Goal: Use online tool/utility

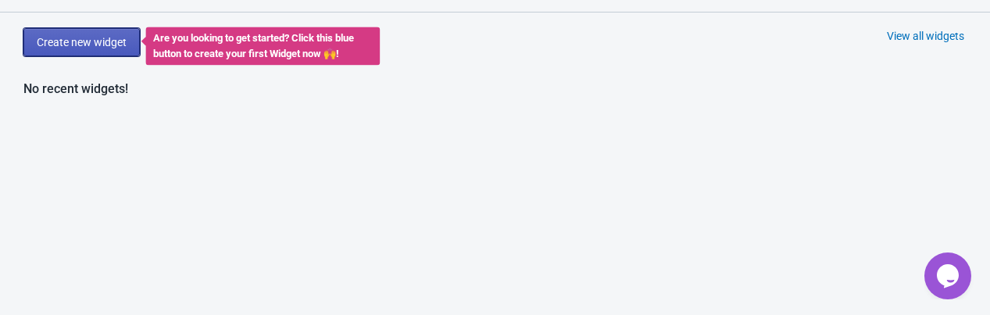
click at [91, 52] on button "Create new widget" at bounding box center [81, 42] width 116 height 28
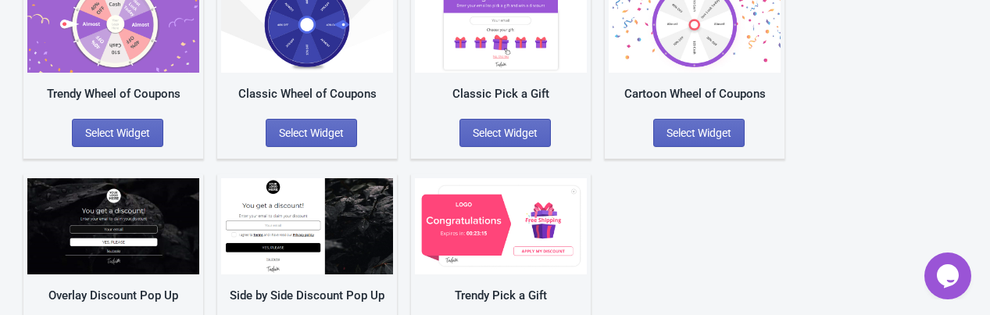
scroll to position [141, 0]
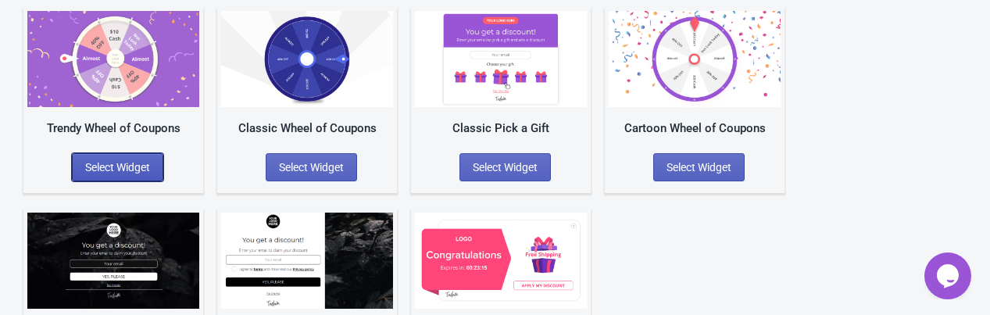
click at [140, 165] on span "Select Widget" at bounding box center [117, 167] width 65 height 12
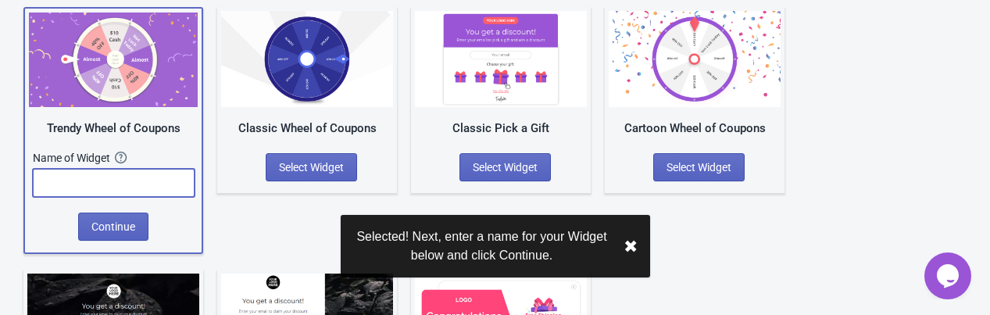
click at [97, 181] on input "text" at bounding box center [114, 183] width 162 height 28
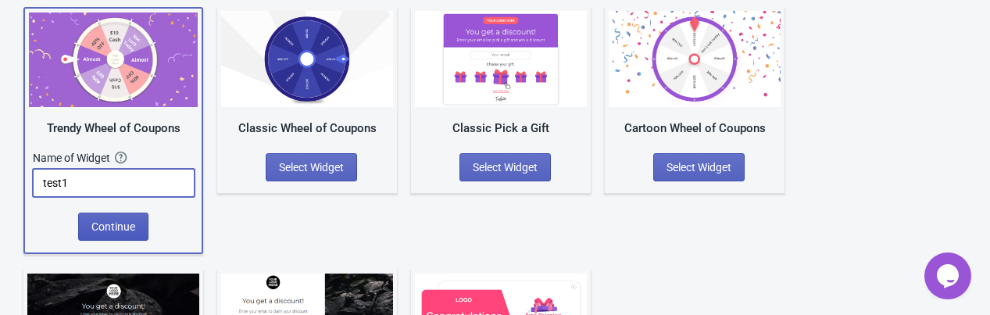
type input "test1"
click at [134, 216] on button "Continue" at bounding box center [113, 226] width 70 height 28
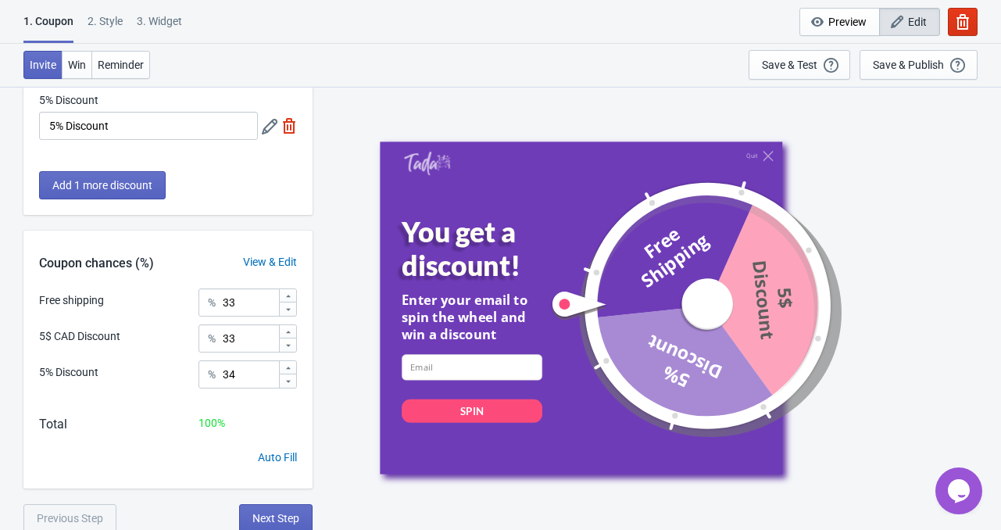
scroll to position [203, 0]
click at [173, 19] on div "3. Widget" at bounding box center [159, 26] width 45 height 27
select select "once"
select select "1"
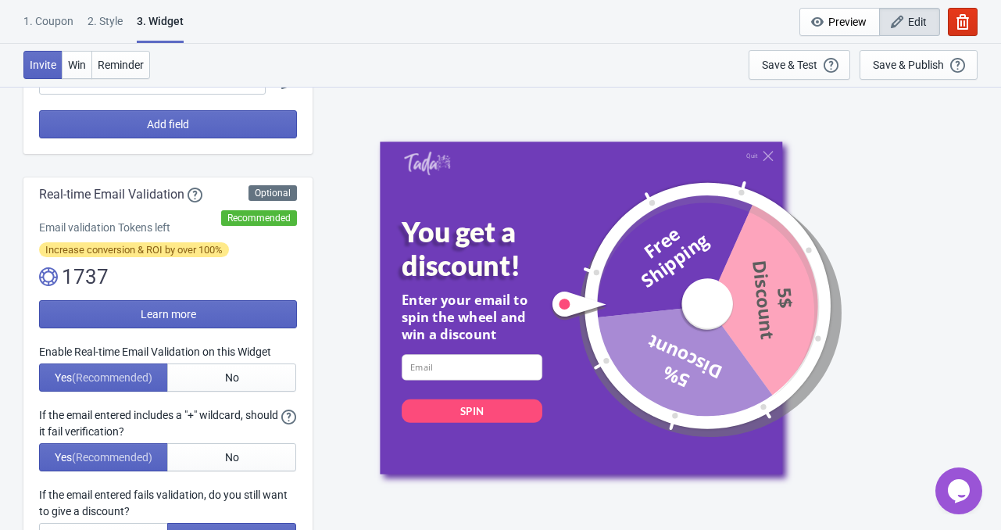
scroll to position [234, 0]
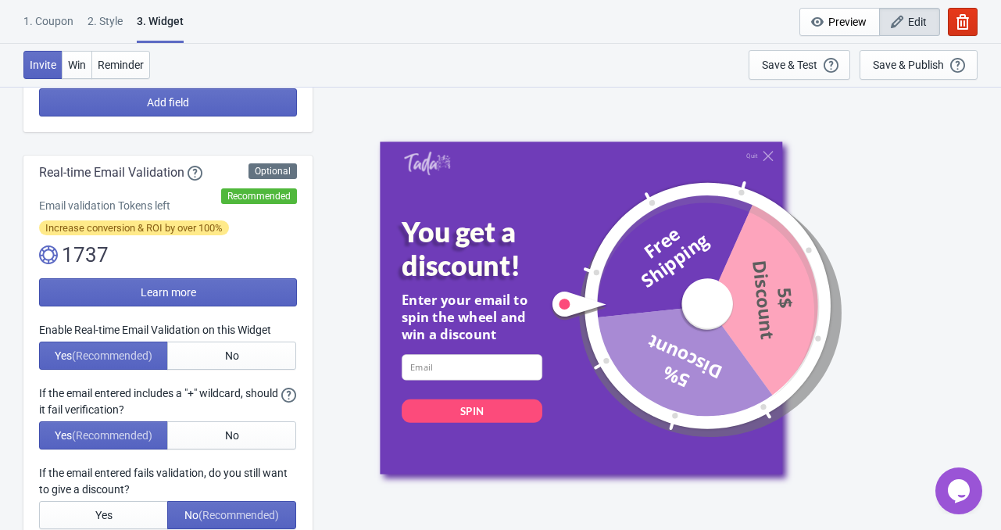
click at [25, 16] on div "1. Coupon" at bounding box center [48, 26] width 50 height 27
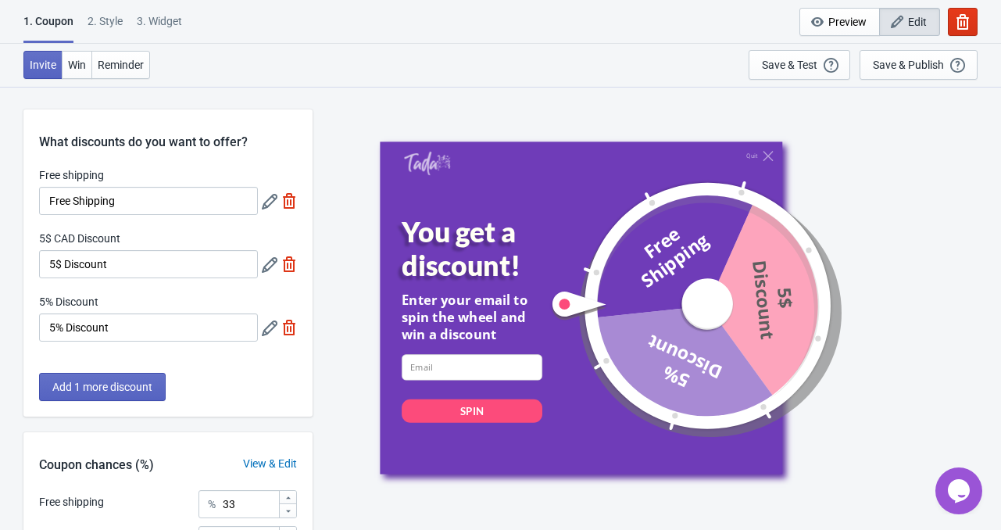
click at [66, 15] on div "1. Coupon" at bounding box center [48, 28] width 50 height 30
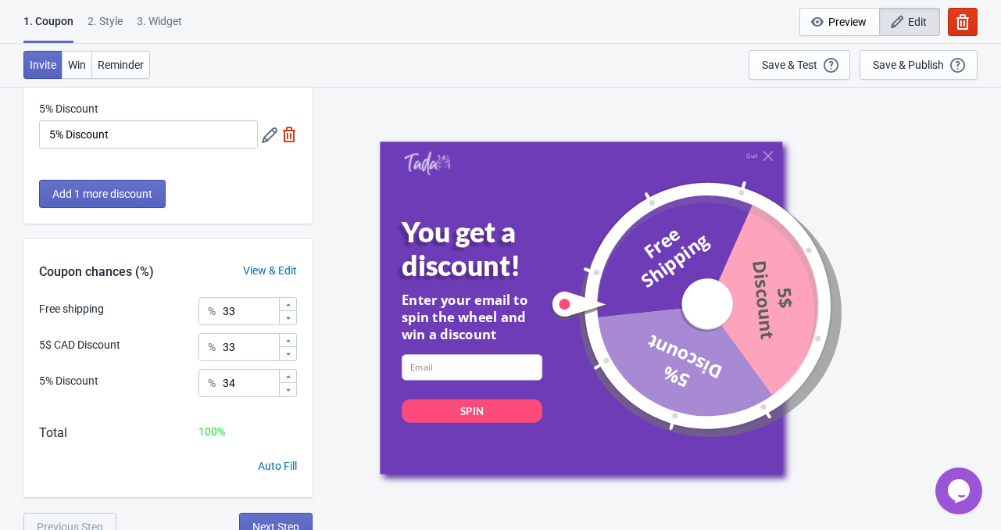
scroll to position [203, 0]
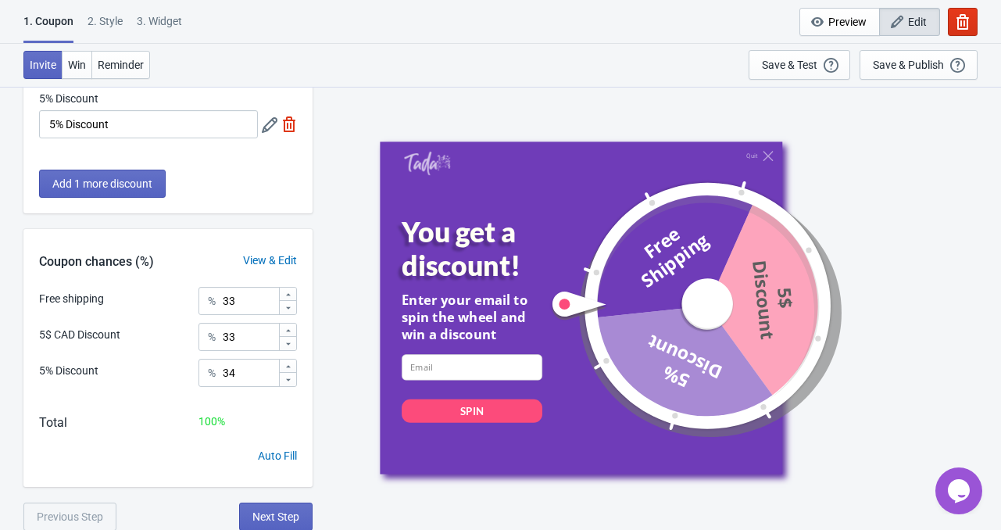
click at [148, 20] on div "3. Widget" at bounding box center [159, 26] width 45 height 27
select select "once"
select select "1"
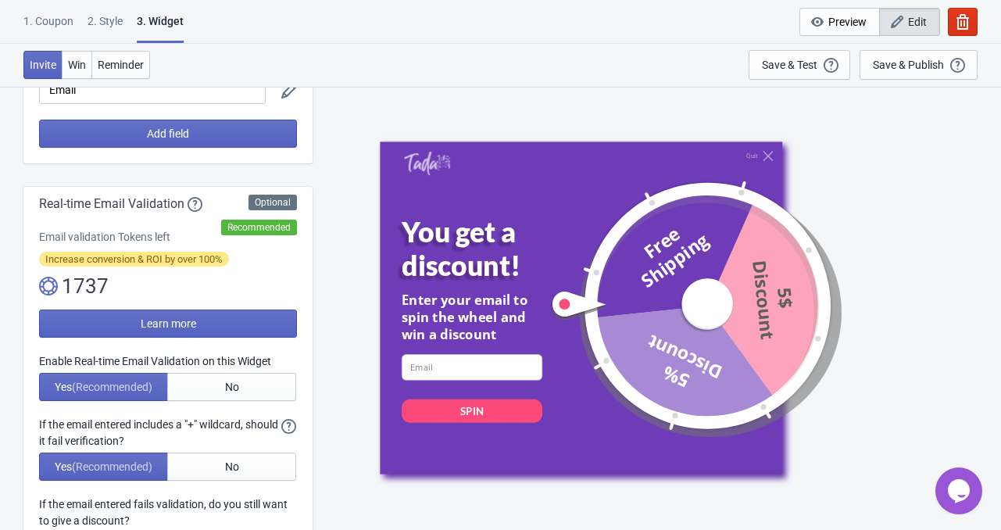
scroll to position [0, 0]
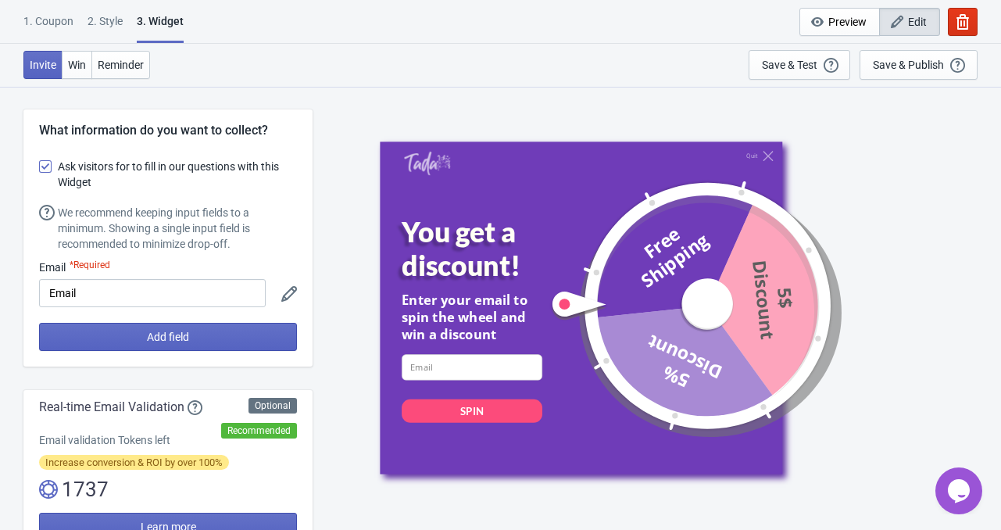
click at [55, 22] on div "1. Coupon" at bounding box center [48, 26] width 50 height 27
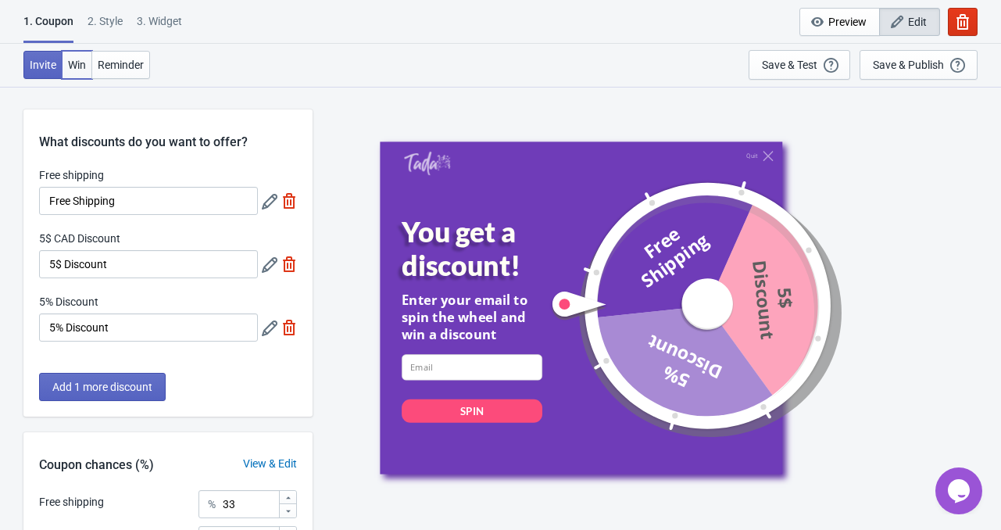
click at [84, 71] on button "Win" at bounding box center [77, 65] width 30 height 28
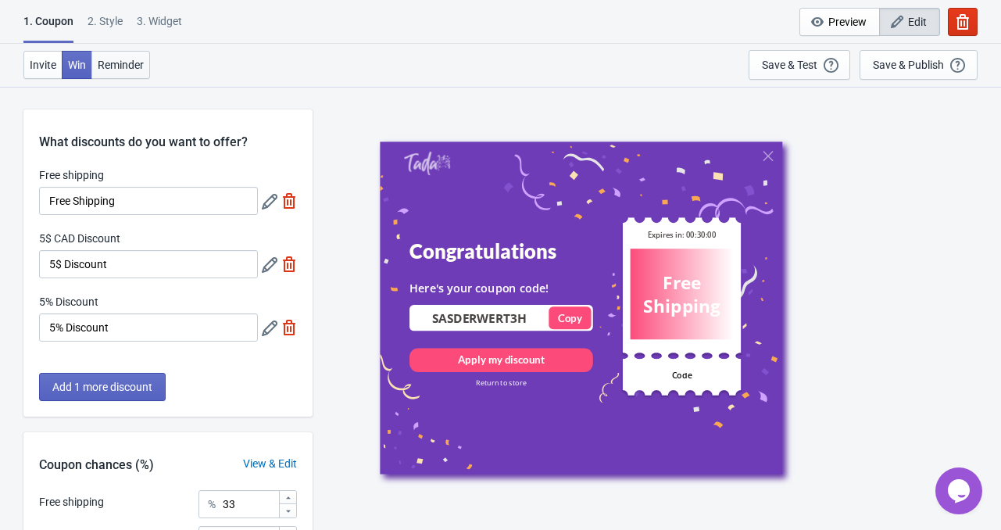
click at [100, 71] on button "Reminder" at bounding box center [120, 65] width 59 height 28
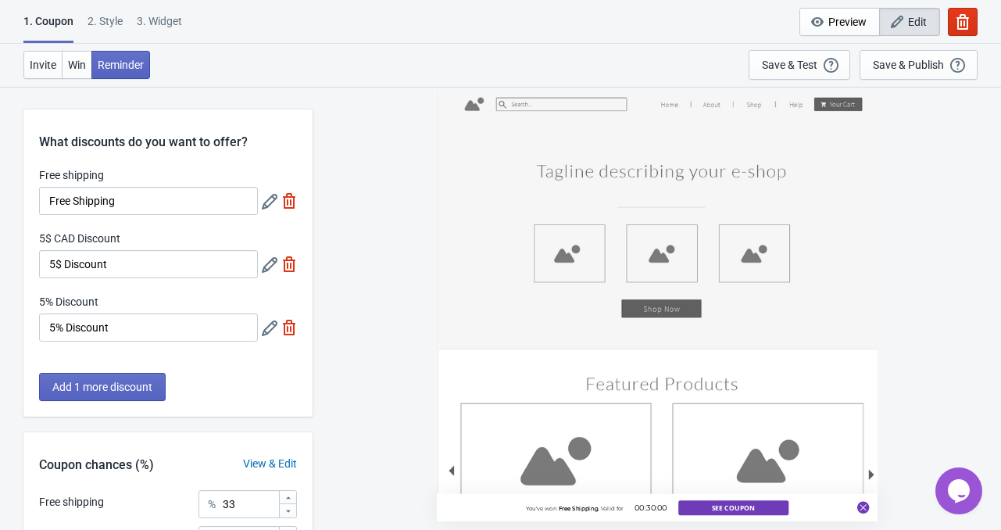
click at [161, 10] on div "1. Coupon 2 . Style 3. Widget 1. Coupon 2 . Style 3. Widget Cancel Widget Previ…" at bounding box center [500, 22] width 1001 height 44
click at [161, 33] on div "3. Widget" at bounding box center [159, 26] width 45 height 27
select select "once"
select select "1"
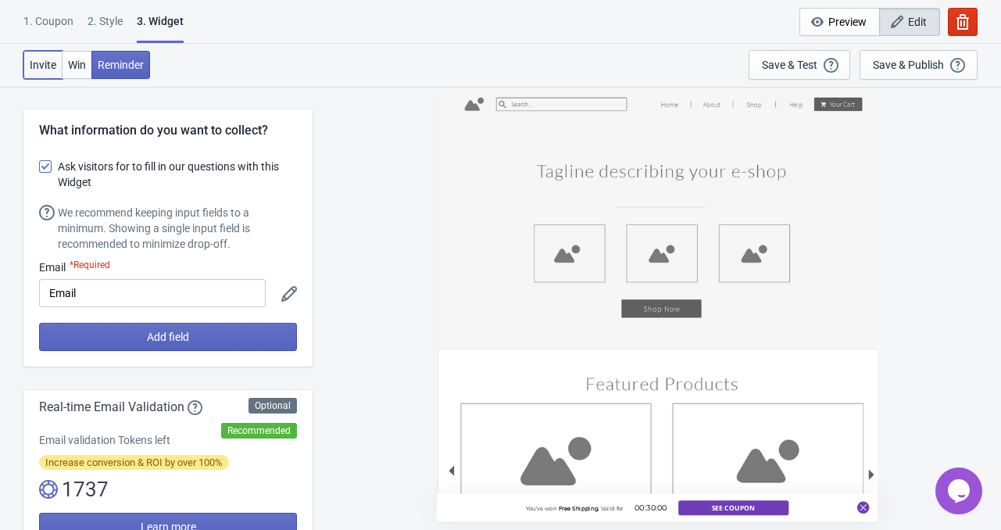
click at [36, 65] on span "Invite" at bounding box center [43, 65] width 27 height 12
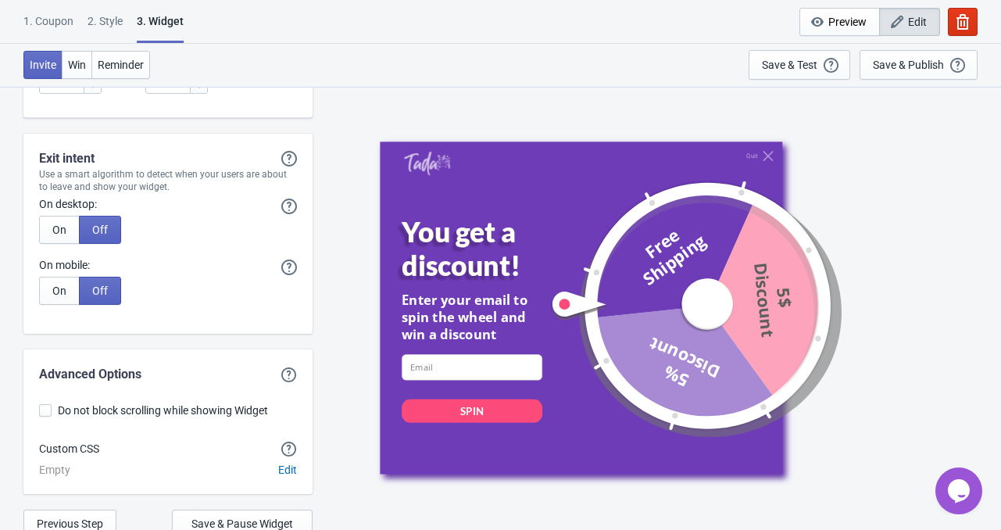
scroll to position [4022, 0]
